Goal: Entertainment & Leisure: Consume media (video, audio)

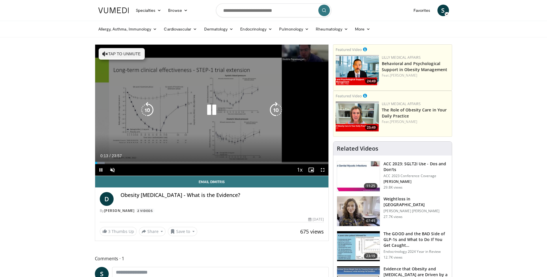
click at [116, 54] on button "Tap to unmute" at bounding box center [122, 54] width 46 height 12
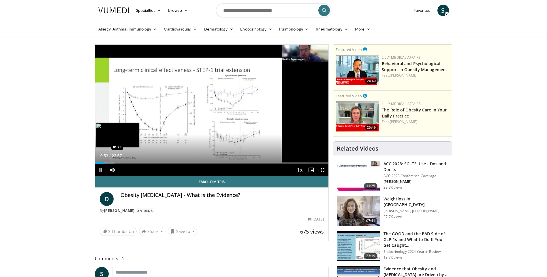
click at [109, 163] on div "Progress Bar" at bounding box center [109, 163] width 1 height 2
click at [121, 161] on div "Loaded : 13.12% 02:43 02:44" at bounding box center [211, 161] width 233 height 5
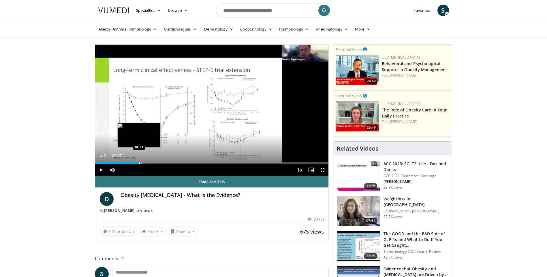
click at [139, 161] on div "Loaded : 20.71% 04:31 04:31" at bounding box center [211, 161] width 233 height 5
click at [145, 162] on div "Progress Bar" at bounding box center [145, 163] width 1 height 2
click at [154, 162] on div "Progress Bar" at bounding box center [154, 163] width 1 height 2
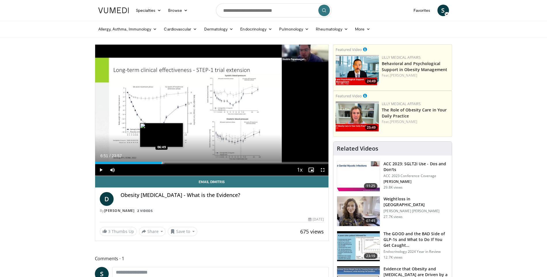
click at [162, 164] on div "Progress Bar" at bounding box center [162, 163] width 1 height 2
click at [174, 163] on div "Progress Bar" at bounding box center [174, 163] width 1 height 2
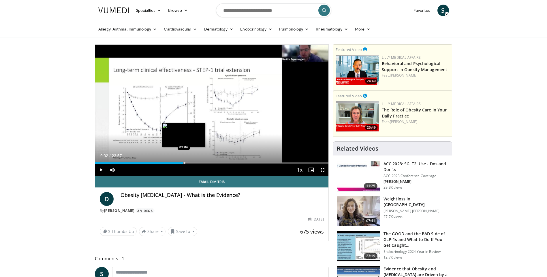
click at [183, 162] on div "Progress Bar" at bounding box center [177, 163] width 15 height 2
click at [190, 165] on div "Current Time 9:05 / Duration 23:57 Pause Skip Backward Skip Forward Mute 95% Lo…" at bounding box center [211, 170] width 233 height 12
click at [191, 163] on div "Progress Bar" at bounding box center [191, 163] width 1 height 2
click at [199, 164] on div "Progress Bar" at bounding box center [199, 163] width 1 height 2
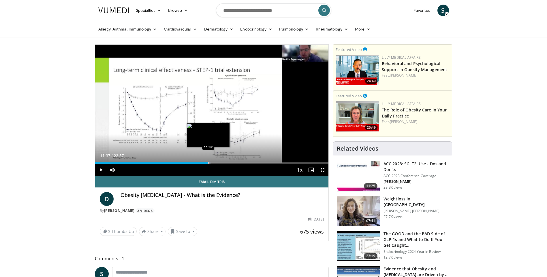
click at [208, 161] on div "Loaded : 49.41% 10:48 11:37" at bounding box center [211, 161] width 233 height 5
click at [215, 162] on div "Progress Bar" at bounding box center [215, 163] width 1 height 2
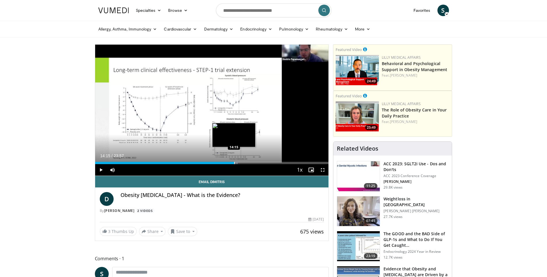
click at [234, 163] on div "Progress Bar" at bounding box center [234, 163] width 1 height 2
click at [242, 163] on div "Progress Bar" at bounding box center [242, 163] width 1 height 2
click at [251, 163] on div "Progress Bar" at bounding box center [251, 163] width 1 height 2
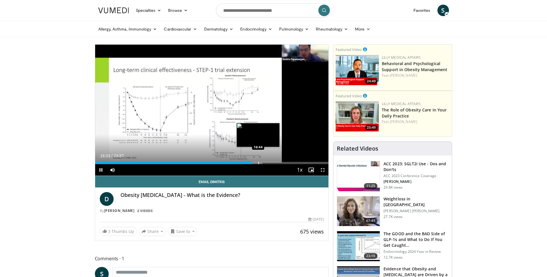
click at [259, 164] on div "Progress Bar" at bounding box center [258, 163] width 1 height 2
click at [268, 162] on div "Progress Bar" at bounding box center [268, 163] width 1 height 2
click at [278, 163] on div "Progress Bar" at bounding box center [278, 163] width 1 height 2
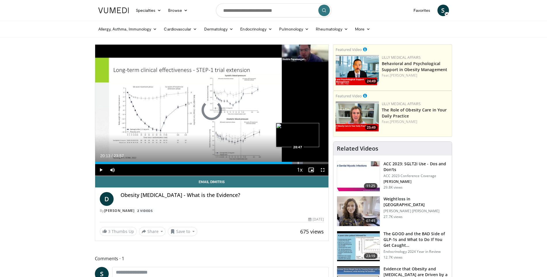
click at [298, 162] on div "Progress Bar" at bounding box center [298, 163] width 1 height 2
